Goal: Task Accomplishment & Management: Complete application form

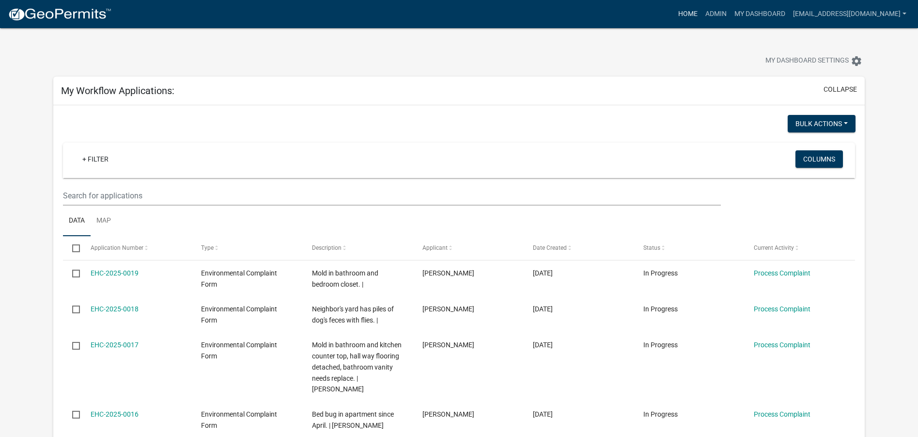
click at [678, 14] on link "Home" at bounding box center [688, 14] width 27 height 18
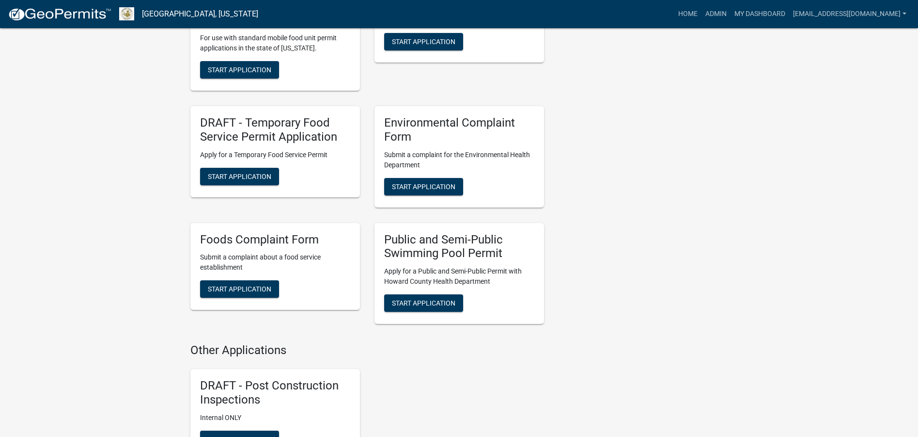
scroll to position [1503, 0]
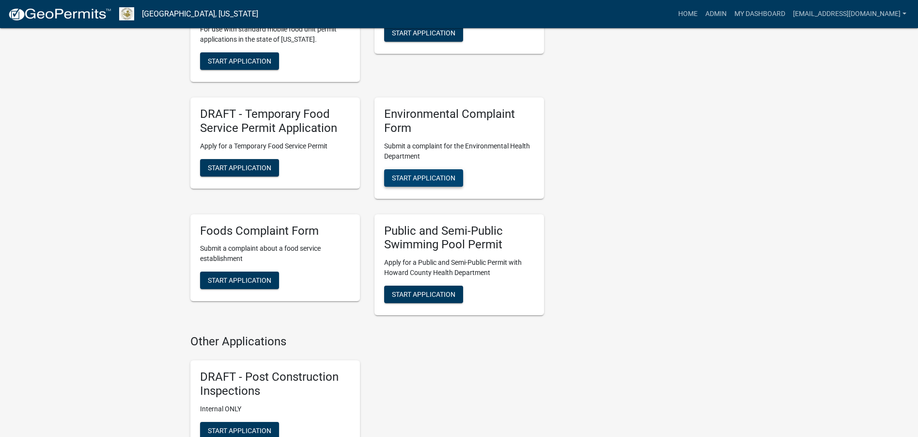
click at [442, 174] on span "Start Application" at bounding box center [423, 178] width 63 height 8
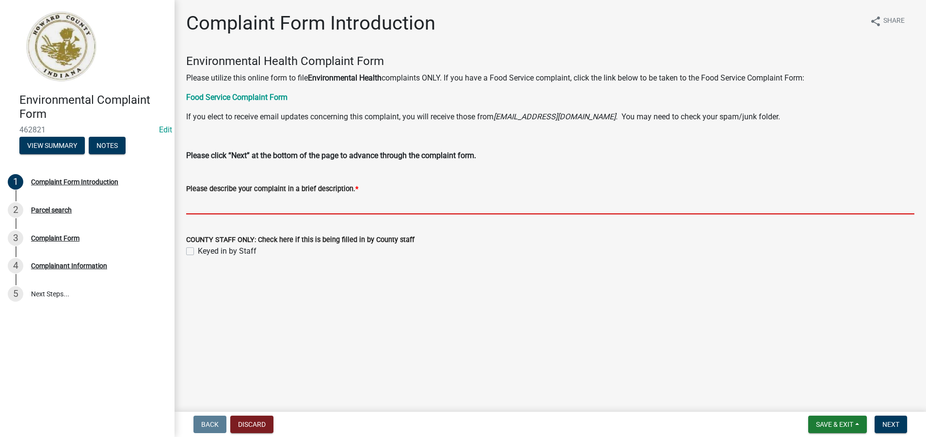
click at [204, 204] on input "Please describe your complaint in a brief description. *" at bounding box center [550, 204] width 728 height 20
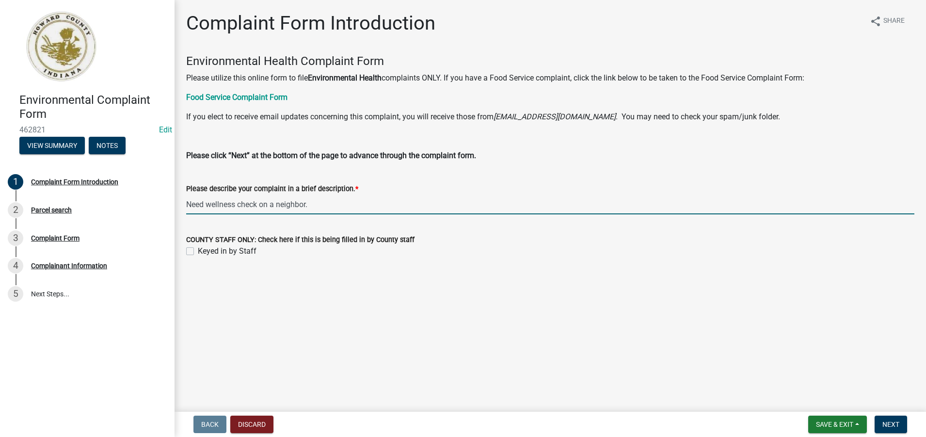
type input "Need wellness check on a neighbor."
click at [198, 253] on label "Keyed in by Staff" at bounding box center [227, 251] width 59 height 12
click at [198, 252] on input "Keyed in by Staff" at bounding box center [201, 248] width 6 height 6
checkbox input "true"
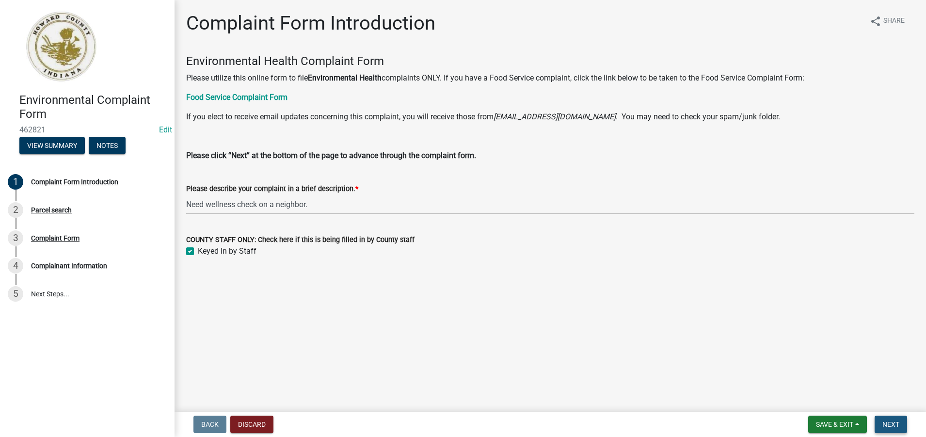
click at [885, 423] on span "Next" at bounding box center [890, 424] width 17 height 8
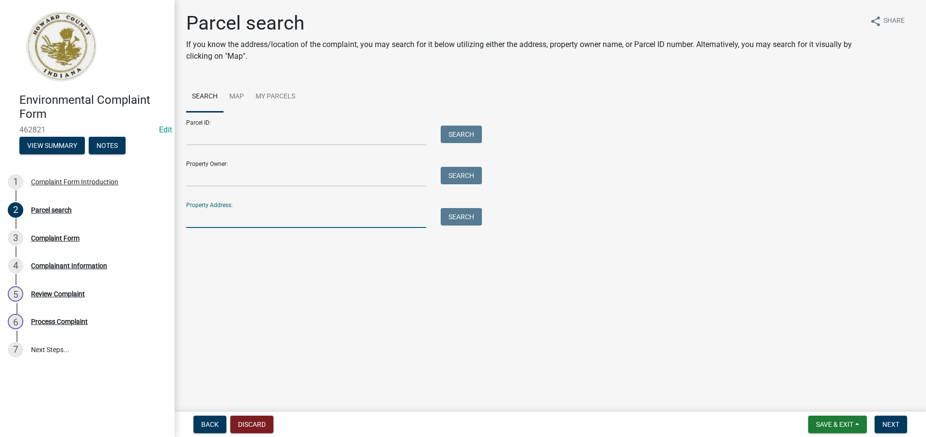
click at [192, 218] on input "Property Address:" at bounding box center [306, 218] width 240 height 20
type input "605 s bell"
click at [457, 217] on button "Search" at bounding box center [461, 216] width 41 height 17
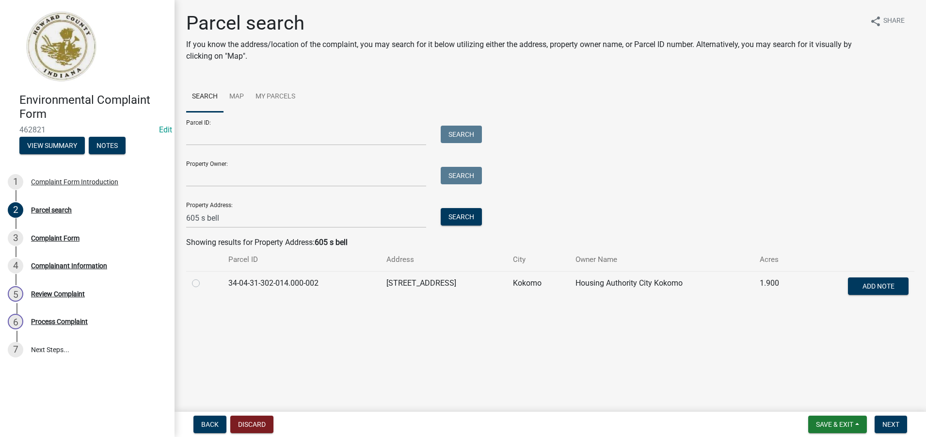
click at [204, 277] on label at bounding box center [204, 277] width 0 height 0
click at [204, 283] on input "radio" at bounding box center [207, 280] width 6 height 6
radio input "true"
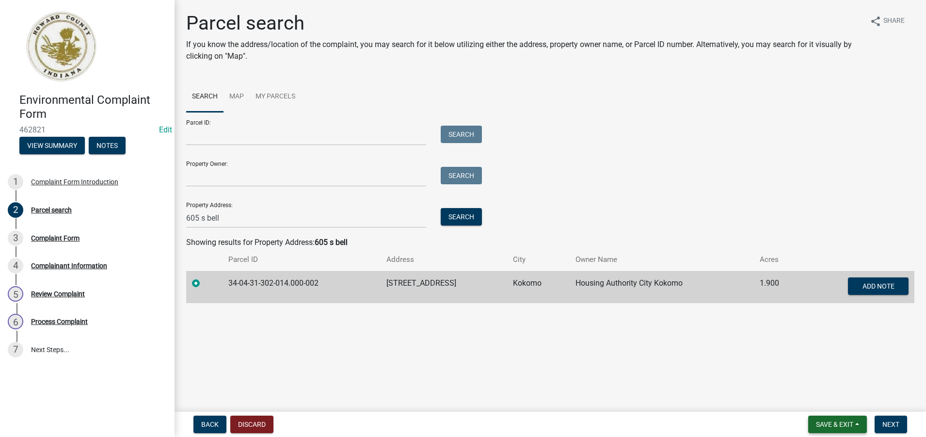
click at [839, 423] on span "Save & Exit" at bounding box center [834, 424] width 37 height 8
click at [815, 376] on button "Save" at bounding box center [828, 375] width 78 height 23
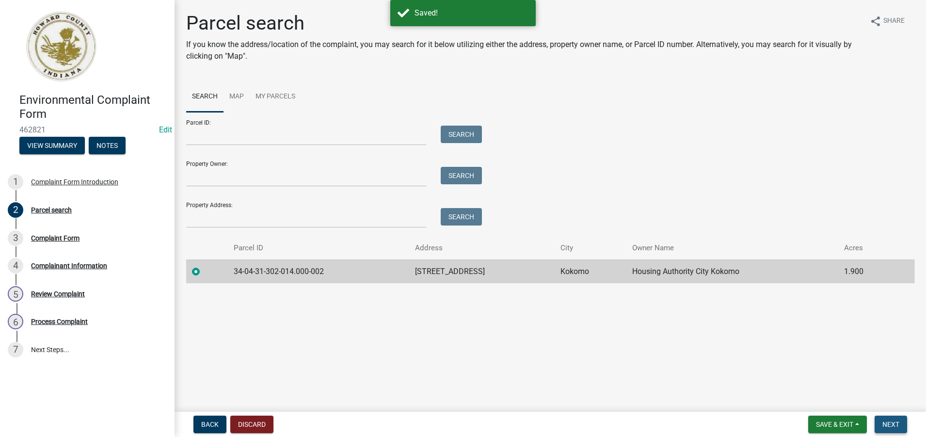
click at [892, 427] on span "Next" at bounding box center [890, 424] width 17 height 8
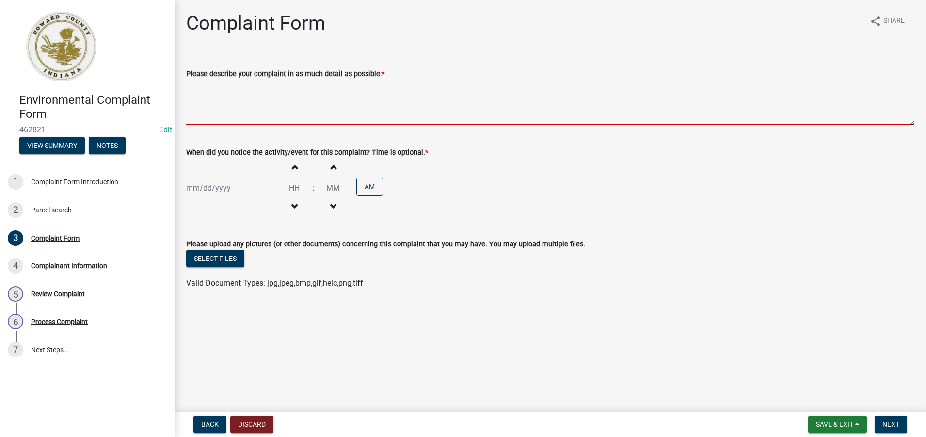
click at [194, 109] on textarea "Please describe your complaint in as much detail as possible: *" at bounding box center [550, 102] width 728 height 46
paste textarea "N"
click at [199, 110] on textarea "Please describe your complaint in as much detail as possible: *" at bounding box center [550, 102] width 728 height 46
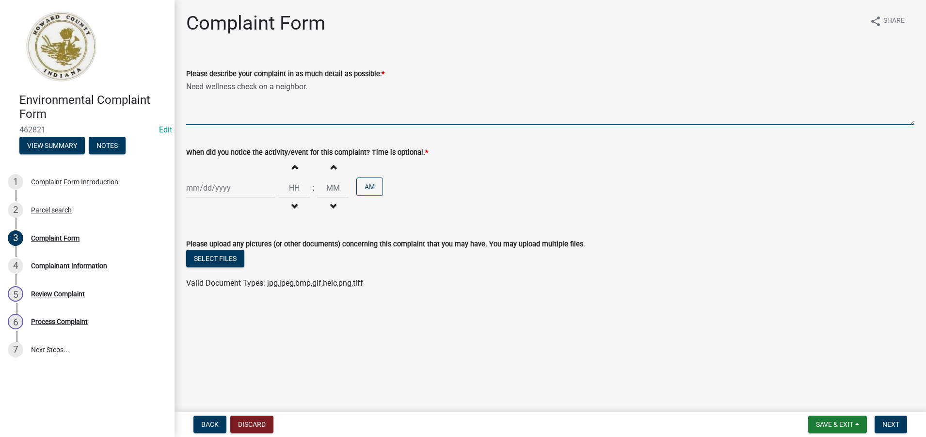
type textarea "Need wellness check on a neighbor."
click at [197, 190] on div at bounding box center [230, 188] width 89 height 20
select select "8"
select select "2025"
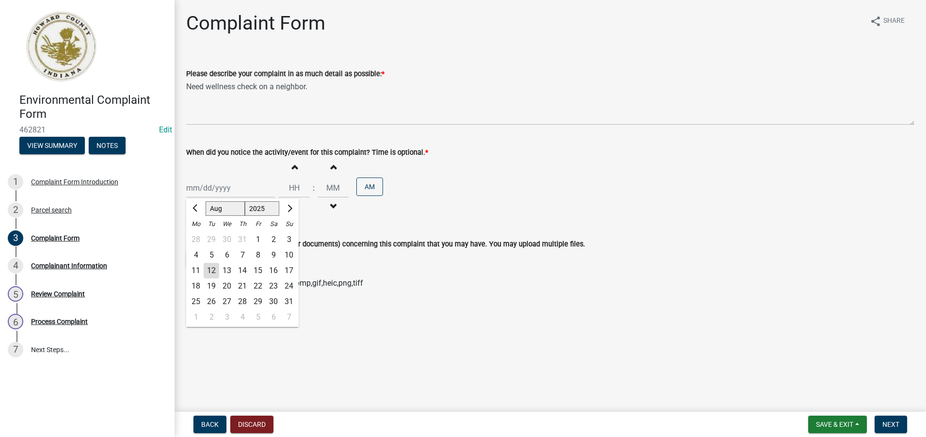
click at [212, 270] on div "12" at bounding box center [212, 271] width 16 height 16
type input "[DATE]"
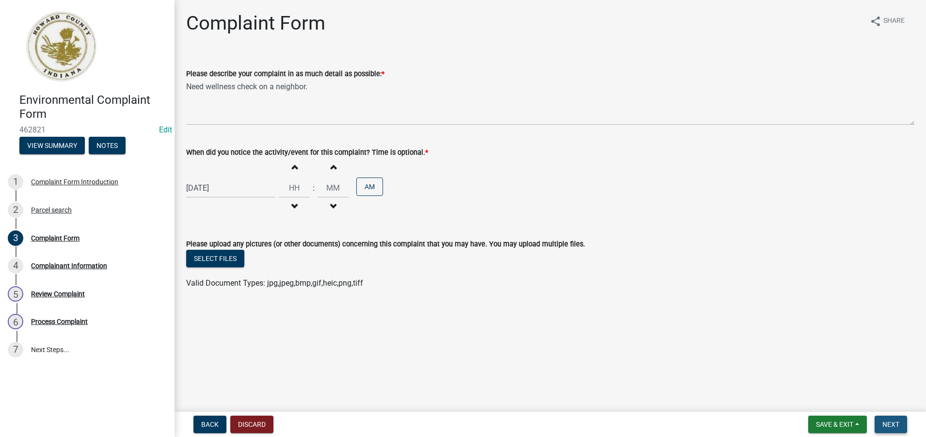
click at [896, 424] on span "Next" at bounding box center [890, 424] width 17 height 8
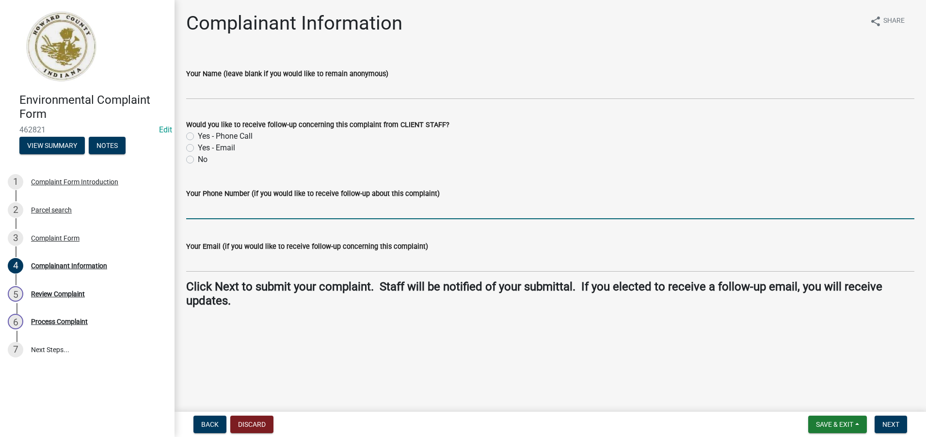
click at [211, 212] on input "Your Phone Number (if you would like to receive follow-up about this complaint)" at bounding box center [550, 209] width 728 height 20
type input "7655539179"
click at [890, 422] on span "Next" at bounding box center [890, 424] width 17 height 8
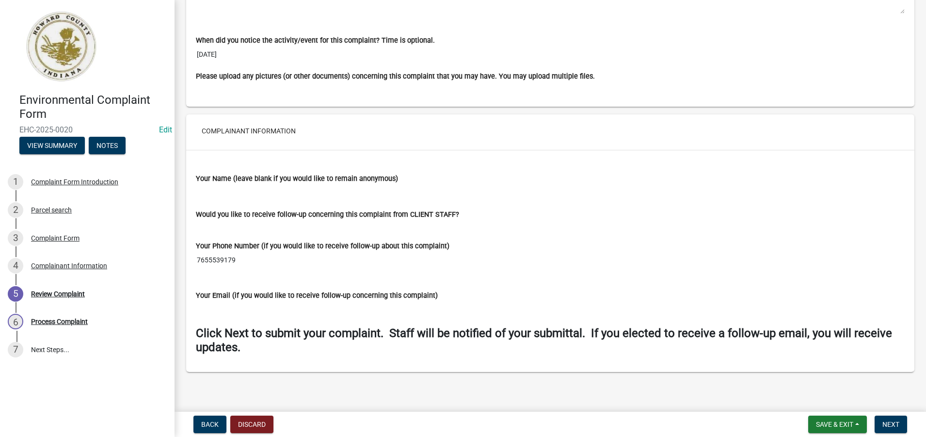
scroll to position [697, 0]
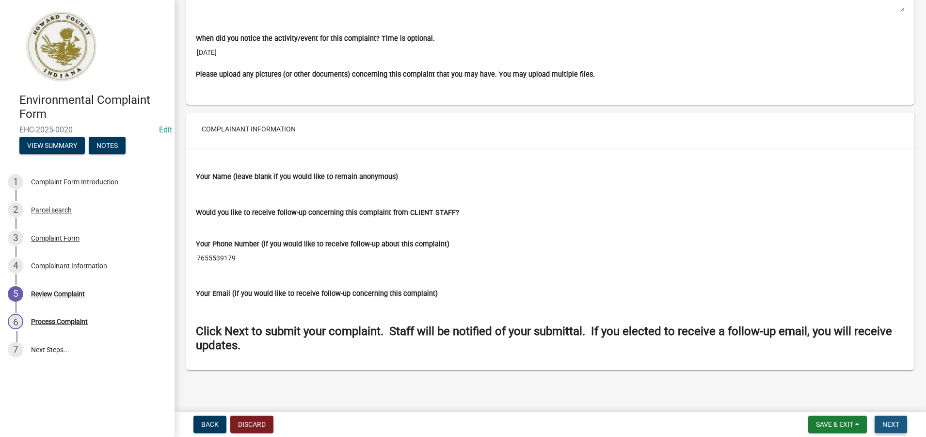
click at [886, 422] on span "Next" at bounding box center [890, 424] width 17 height 8
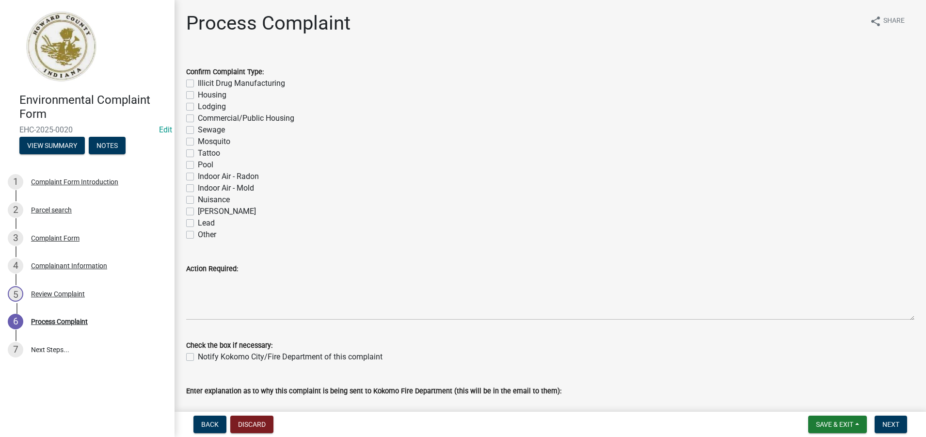
click at [198, 233] on label "Other" at bounding box center [207, 235] width 18 height 12
click at [198, 233] on input "Other" at bounding box center [201, 232] width 6 height 6
checkbox input "true"
checkbox input "false"
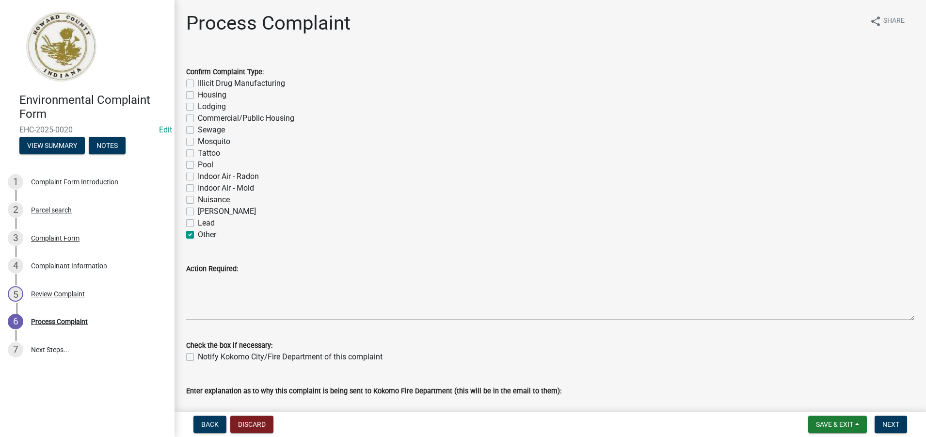
checkbox input "false"
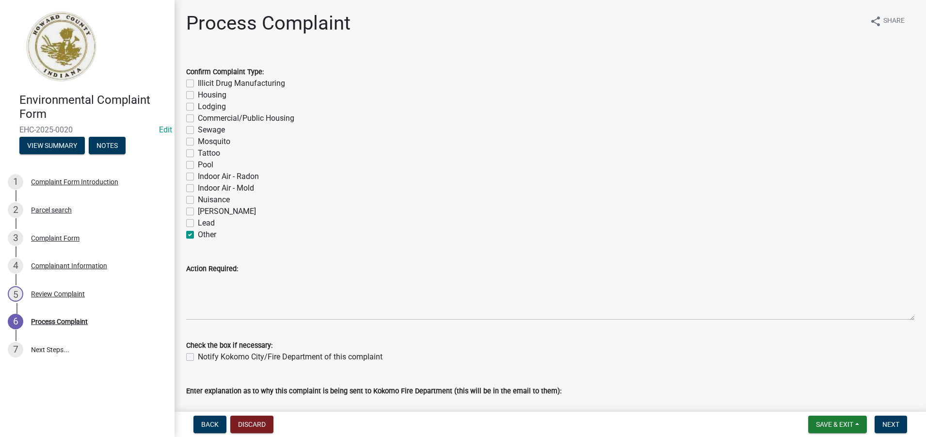
checkbox input "false"
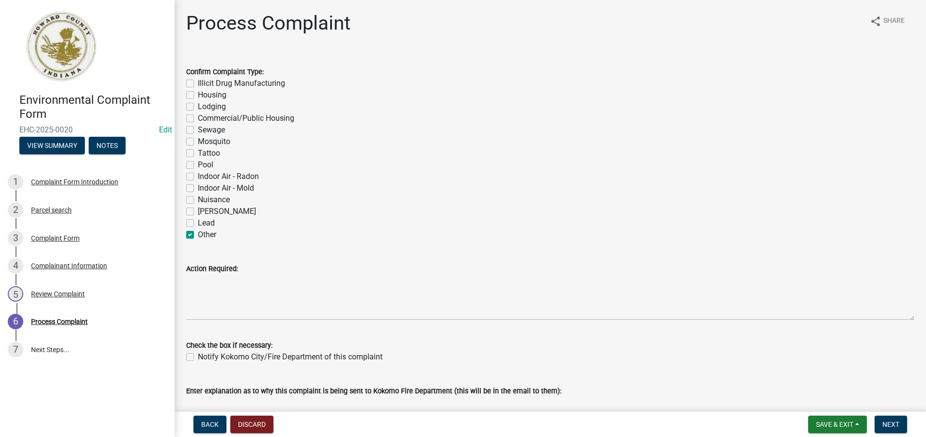
checkbox input "false"
checkbox input "true"
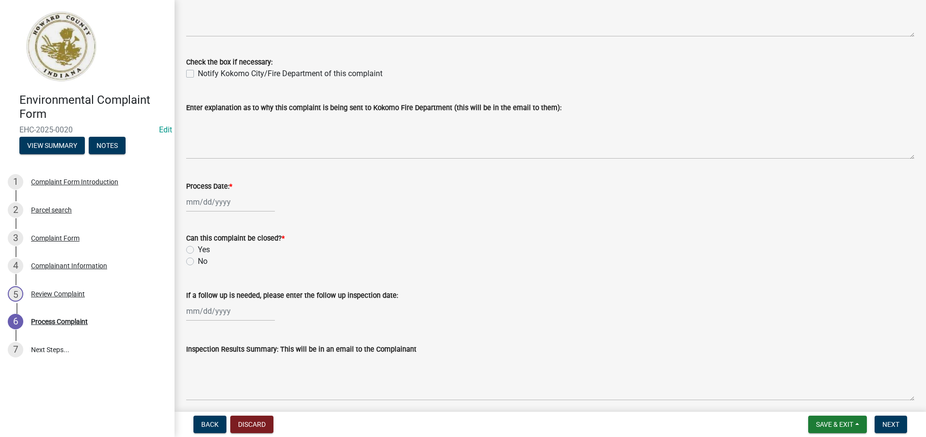
scroll to position [291, 0]
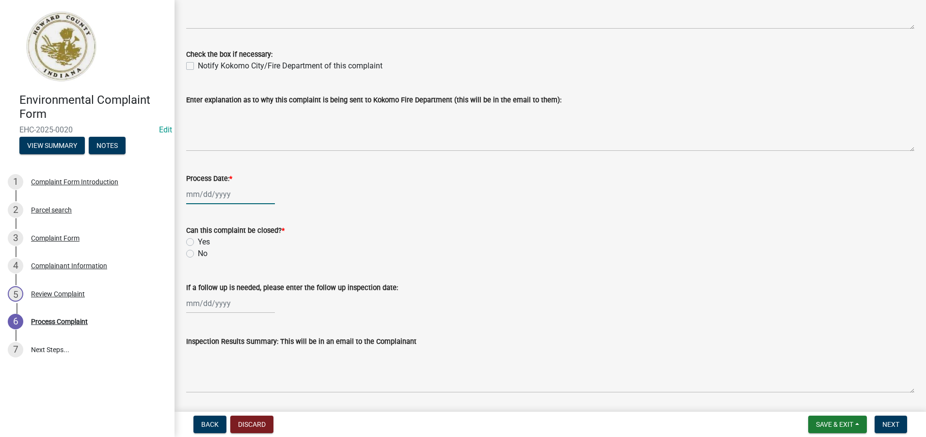
click at [192, 196] on div at bounding box center [230, 194] width 89 height 20
select select "8"
select select "2025"
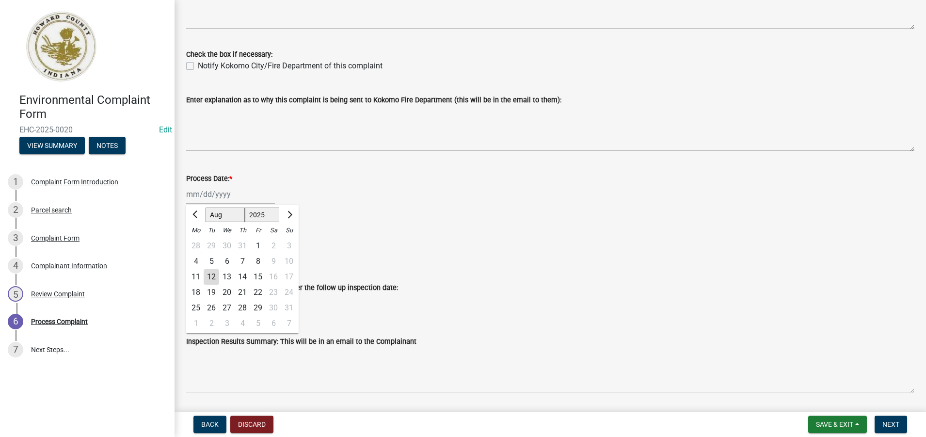
click at [212, 276] on div "12" at bounding box center [212, 277] width 16 height 16
type input "[DATE]"
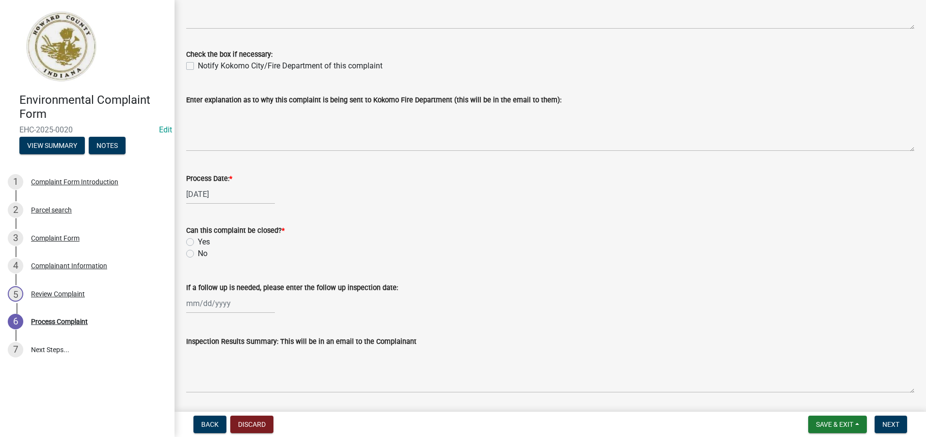
click at [198, 243] on label "Yes" at bounding box center [204, 242] width 12 height 12
click at [198, 242] on input "Yes" at bounding box center [201, 239] width 6 height 6
radio input "true"
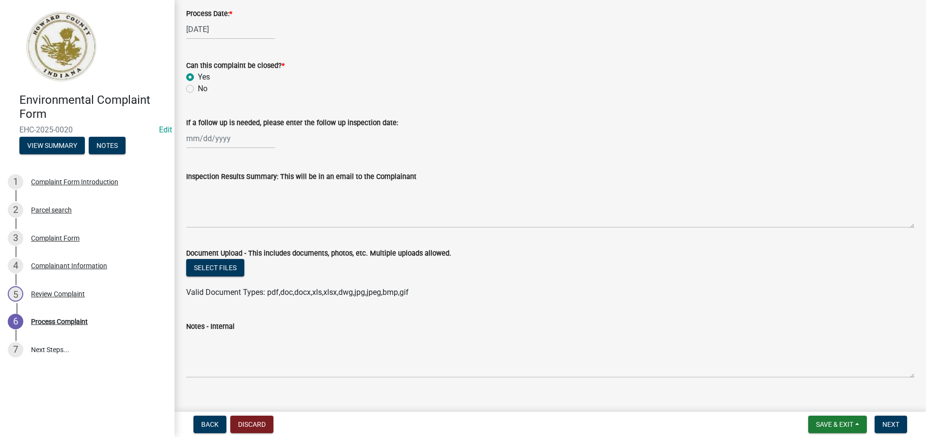
scroll to position [471, 0]
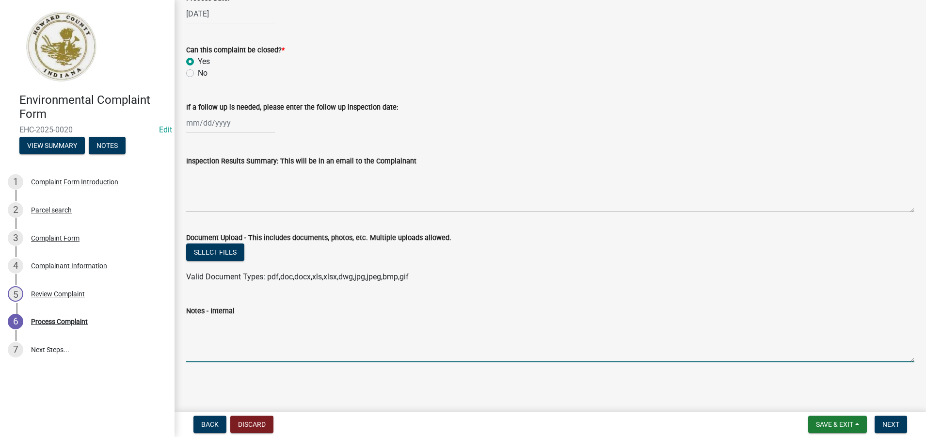
click at [219, 345] on textarea "Notes - Internal" at bounding box center [550, 339] width 728 height 46
type textarea "*"
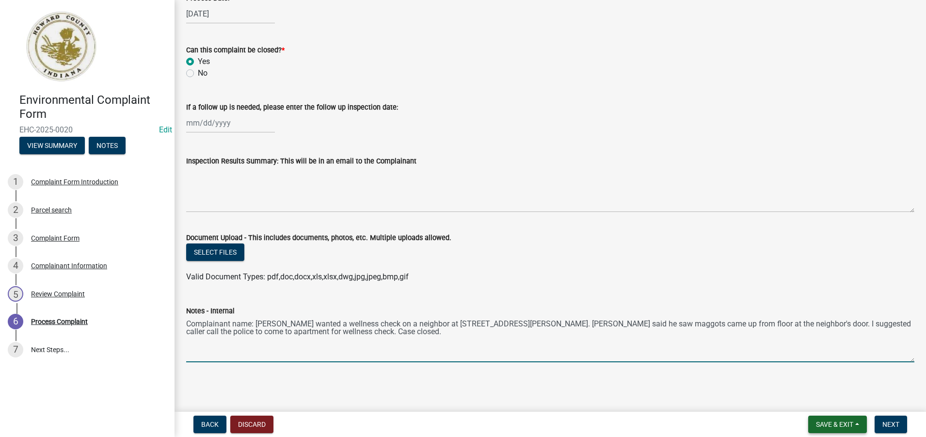
type textarea "Complainant name: [PERSON_NAME] wanted a wellness check on a neighbor at [STREE…"
click at [820, 425] on span "Save & Exit" at bounding box center [834, 424] width 37 height 8
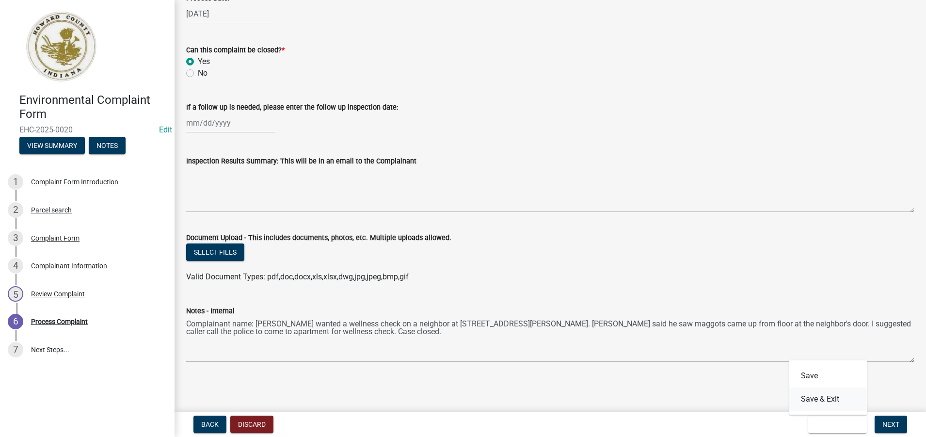
click at [828, 400] on button "Save & Exit" at bounding box center [828, 398] width 78 height 23
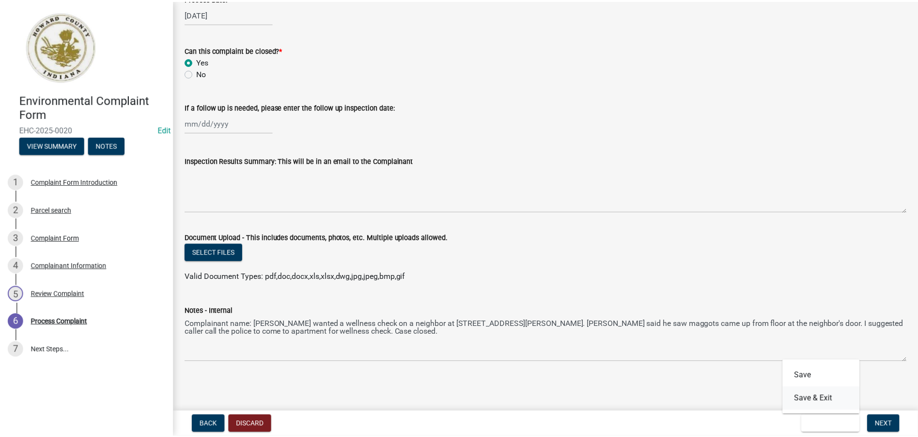
scroll to position [0, 0]
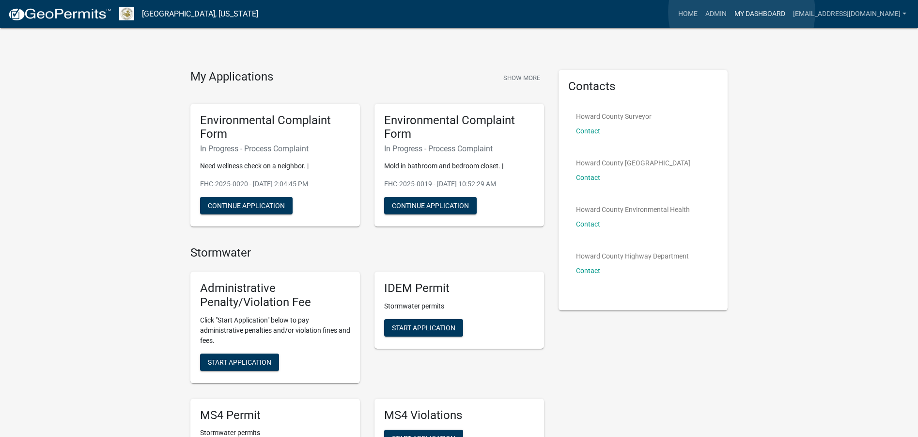
click at [742, 12] on link "My Dashboard" at bounding box center [760, 14] width 59 height 18
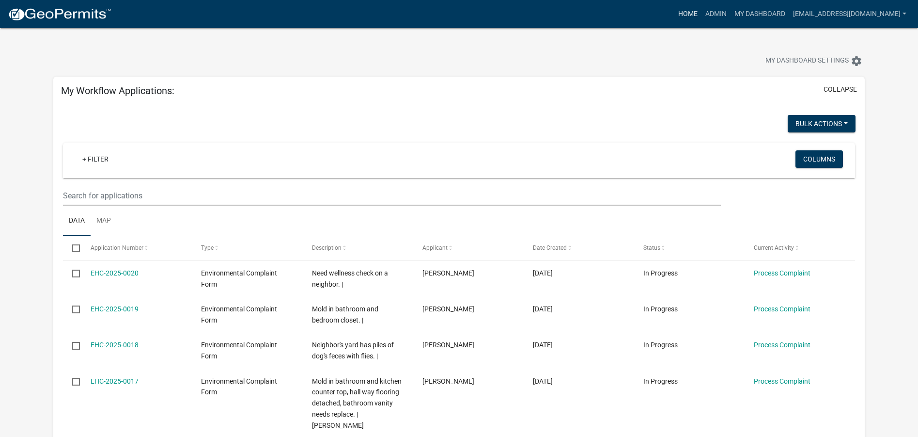
click at [675, 13] on link "Home" at bounding box center [688, 14] width 27 height 18
